Goal: Task Accomplishment & Management: Manage account settings

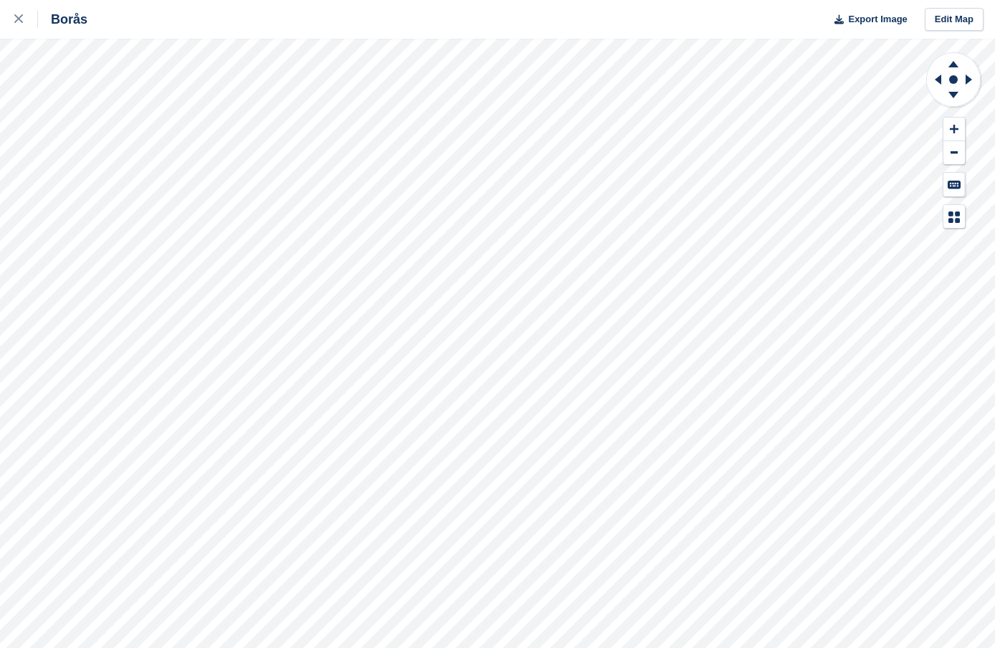
click at [52, 103] on div "Borås Export Image Edit Map" at bounding box center [497, 324] width 995 height 648
click at [176, 199] on div "Borås Export Image Edit Map" at bounding box center [497, 324] width 995 height 648
click at [170, 209] on div "Borås Export Image Edit Map" at bounding box center [497, 324] width 995 height 648
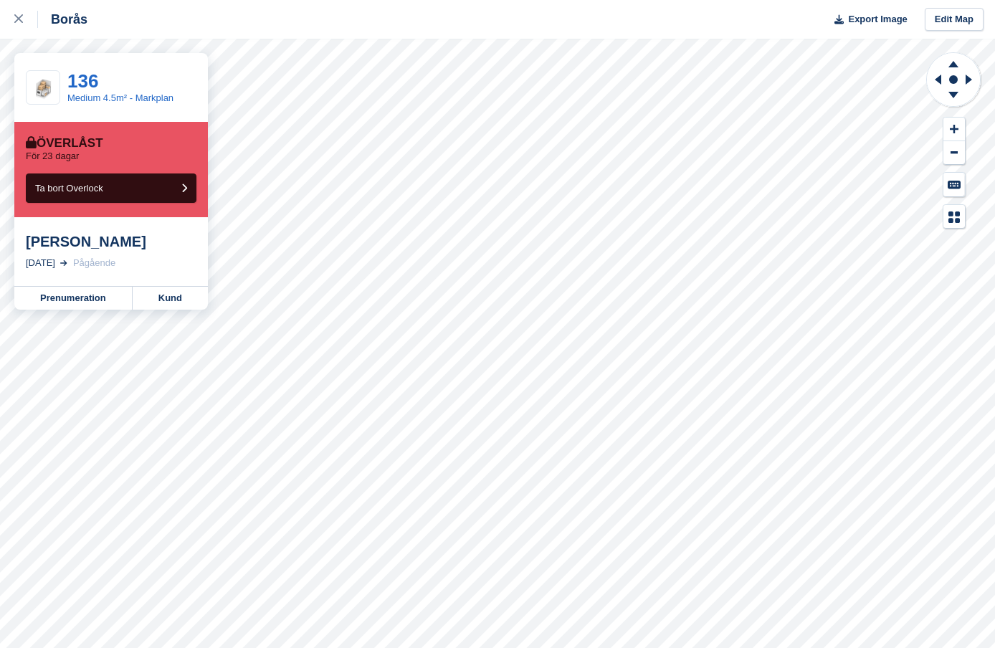
click at [84, 237] on div "[PERSON_NAME]" at bounding box center [111, 241] width 171 height 17
click at [72, 309] on link "Prenumeration" at bounding box center [73, 298] width 118 height 23
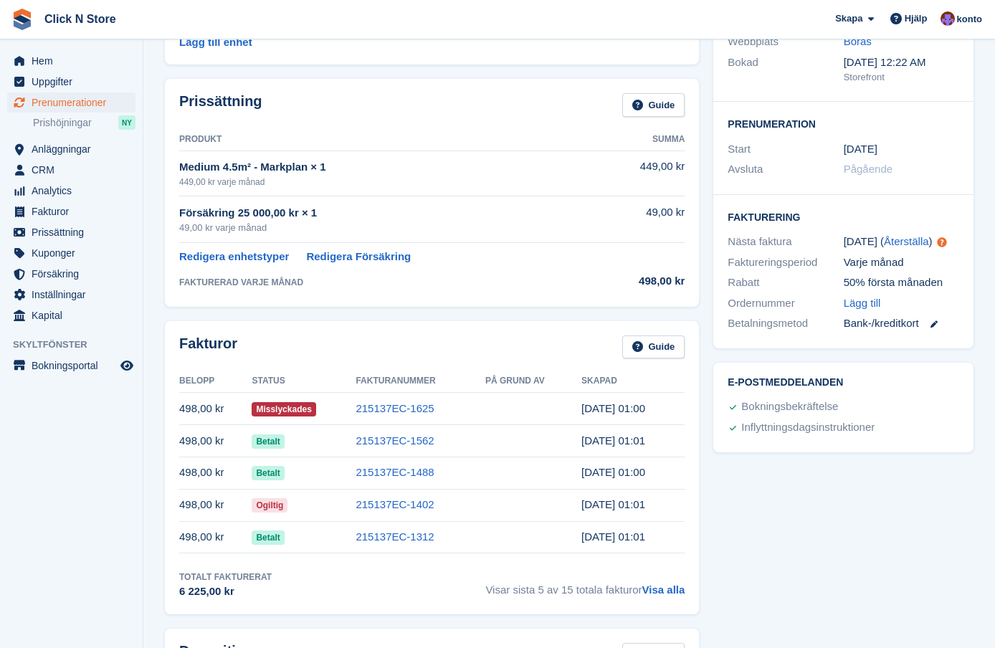
scroll to position [185, 0]
click at [664, 585] on link "Visa alla" at bounding box center [664, 589] width 43 height 12
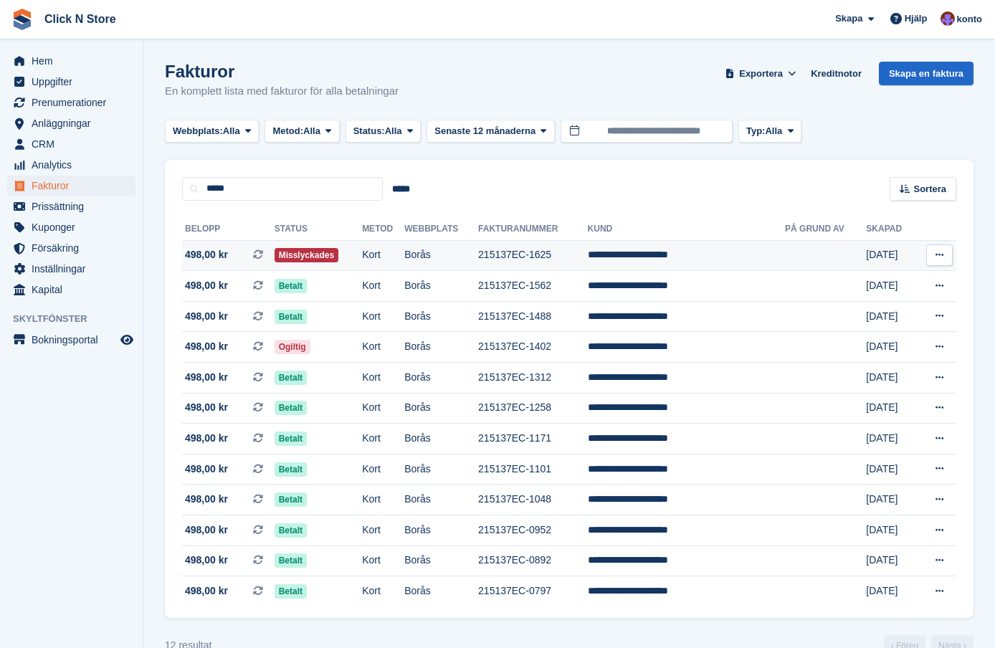
click at [454, 250] on td "Borås" at bounding box center [441, 255] width 74 height 31
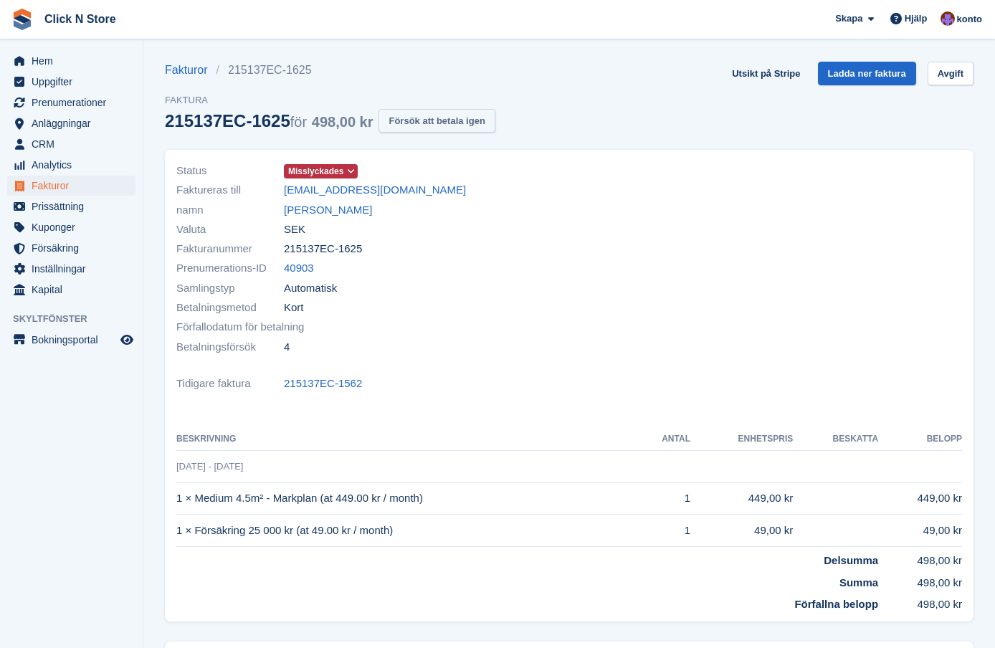
click at [463, 126] on button "Försök att betala igen" at bounding box center [437, 121] width 116 height 24
click at [109, 621] on p "Fel: Your card was declined." at bounding box center [95, 624] width 173 height 29
click at [109, 621] on div "Hem Uppgifter Prenumerationer Prenumerationer Prenumerationer [GEOGRAPHIC_DATA]…" at bounding box center [497, 411] width 995 height 822
click at [109, 621] on div "Hem Uppgifter Prenumerationer Prenumerationer Prenumerationer [GEOGRAPHIC_DATA]…" at bounding box center [71, 363] width 143 height 648
click at [759, 130] on div "Fakturor 215137EC-1625 Faktura 215137EC-1625 för 498,00 kr Försök att betala ig…" at bounding box center [569, 106] width 809 height 88
